Goal: Find specific page/section: Find specific page/section

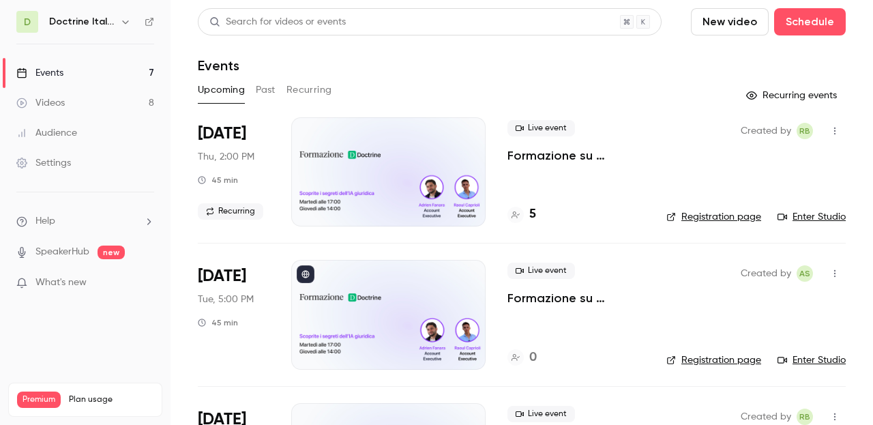
click at [108, 24] on h6 "Doctrine Italia Formation Avocat" at bounding box center [81, 22] width 65 height 14
click at [131, 19] on button "button" at bounding box center [125, 22] width 16 height 16
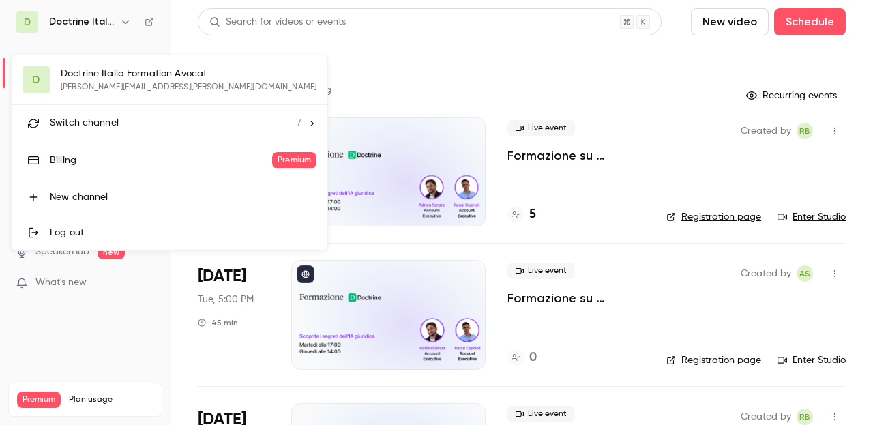
click at [104, 133] on li "Switch channel 7" at bounding box center [170, 123] width 316 height 36
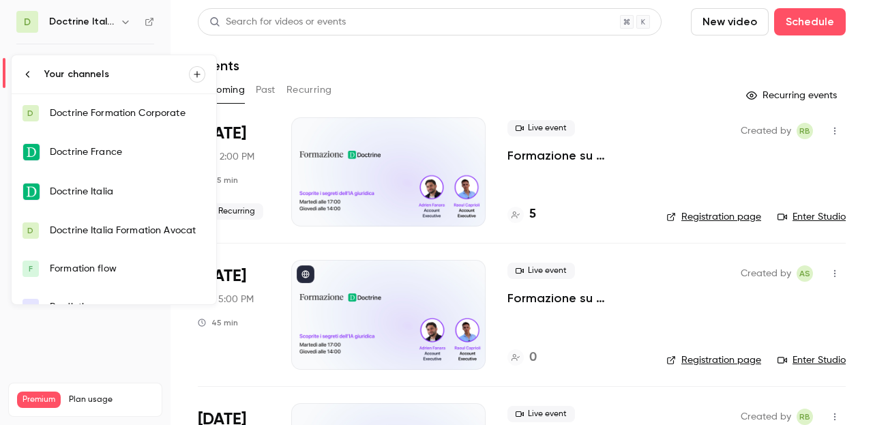
scroll to position [47, 0]
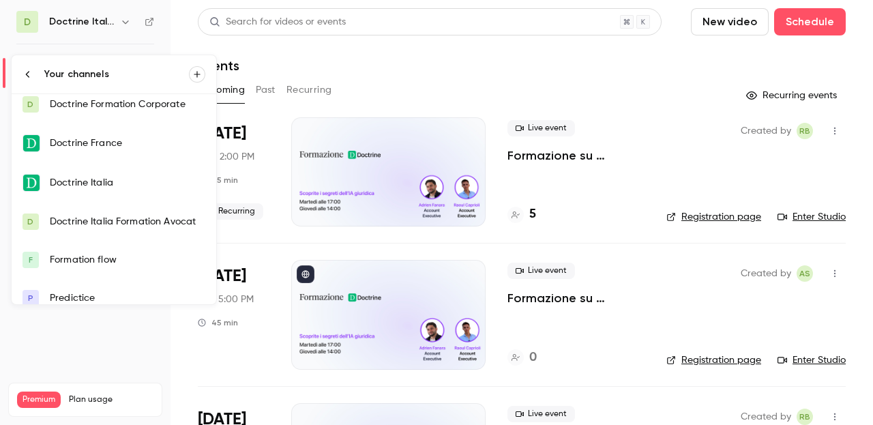
click at [81, 217] on div "Doctrine Italia Formation Avocat" at bounding box center [127, 222] width 155 height 14
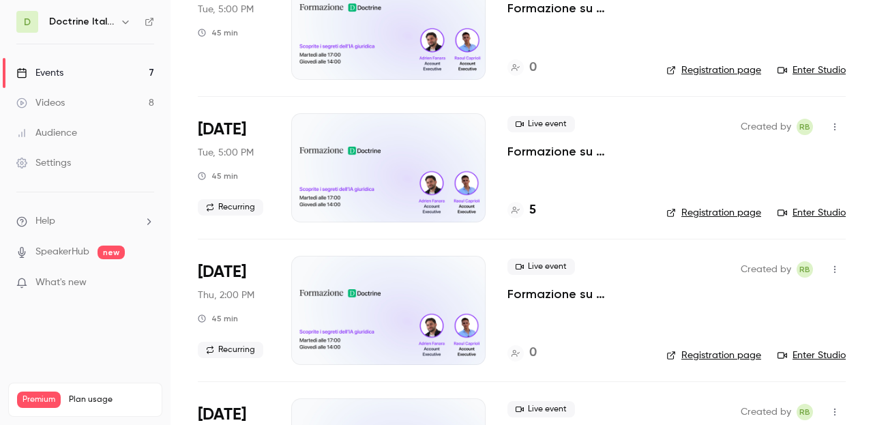
scroll to position [314, 0]
